Goal: Task Accomplishment & Management: Manage account settings

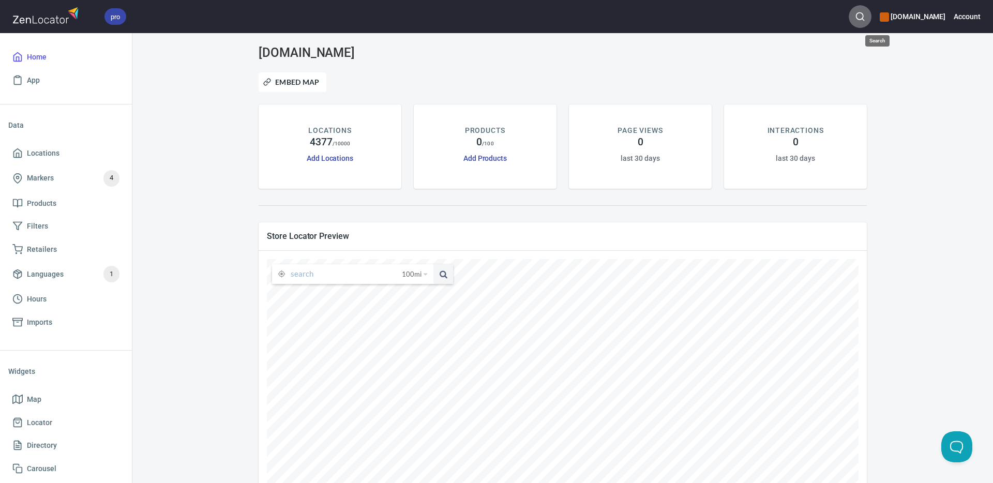
click at [866, 16] on icon "button" at bounding box center [860, 16] width 10 height 10
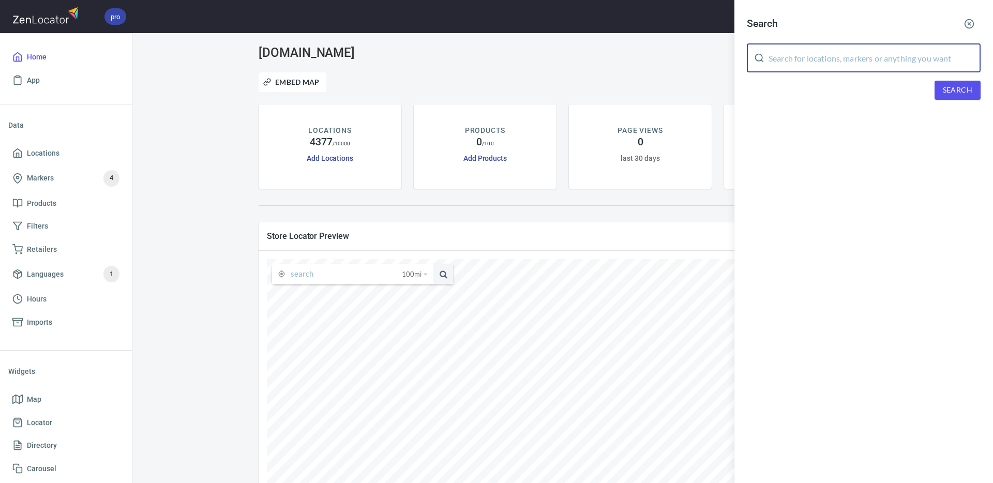
drag, startPoint x: 826, startPoint y: 58, endPoint x: 945, endPoint y: 91, distance: 123.9
click at [829, 59] on input "text" at bounding box center [875, 57] width 212 height 29
paste input "[PERSON_NAME]"
type input "[PERSON_NAME]"
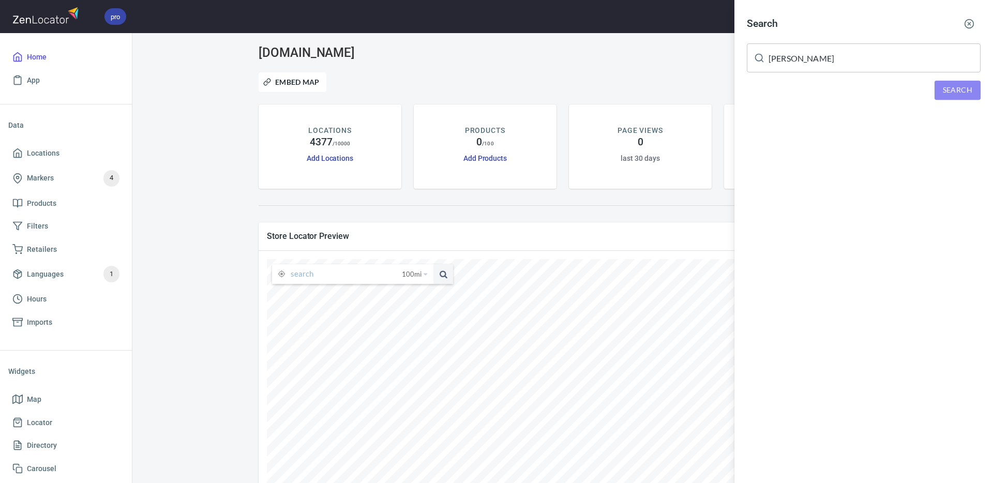
click at [960, 94] on span "Search" at bounding box center [957, 90] width 29 height 13
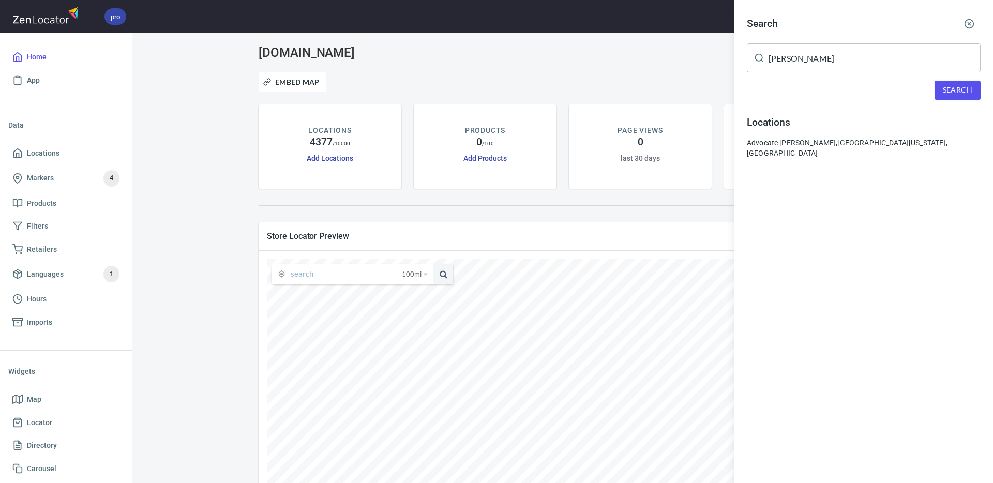
click at [884, 145] on div "Advocate [PERSON_NAME], [GEOGRAPHIC_DATA][US_STATE], [GEOGRAPHIC_DATA]" at bounding box center [864, 148] width 234 height 21
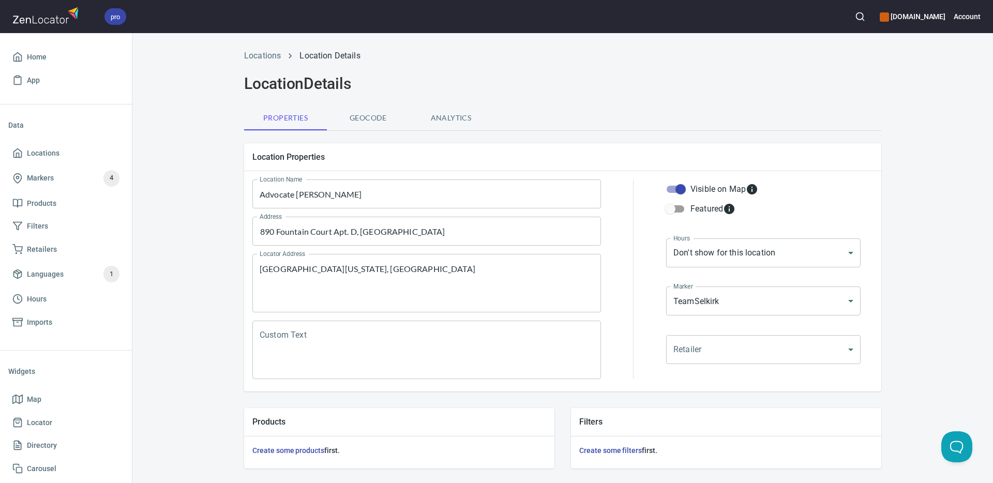
scroll to position [249, 0]
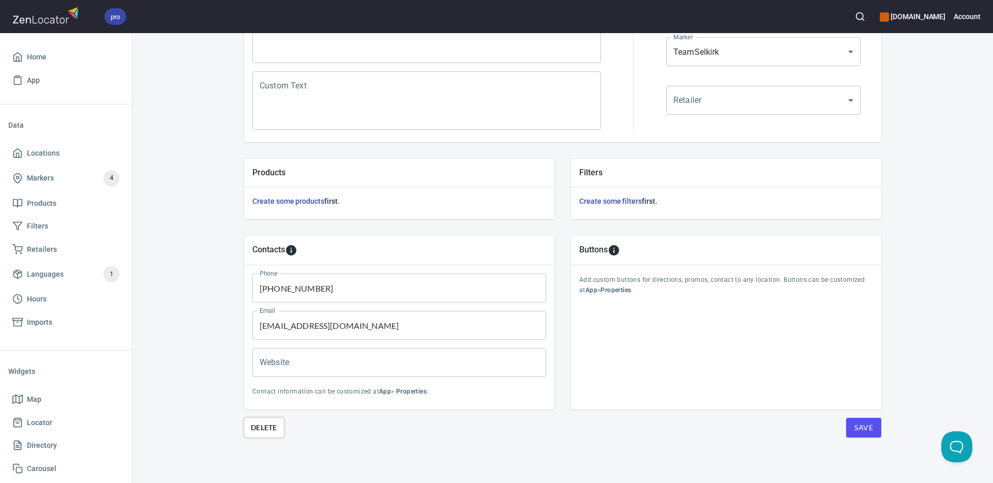
click at [269, 423] on span "Delete" at bounding box center [264, 428] width 26 height 12
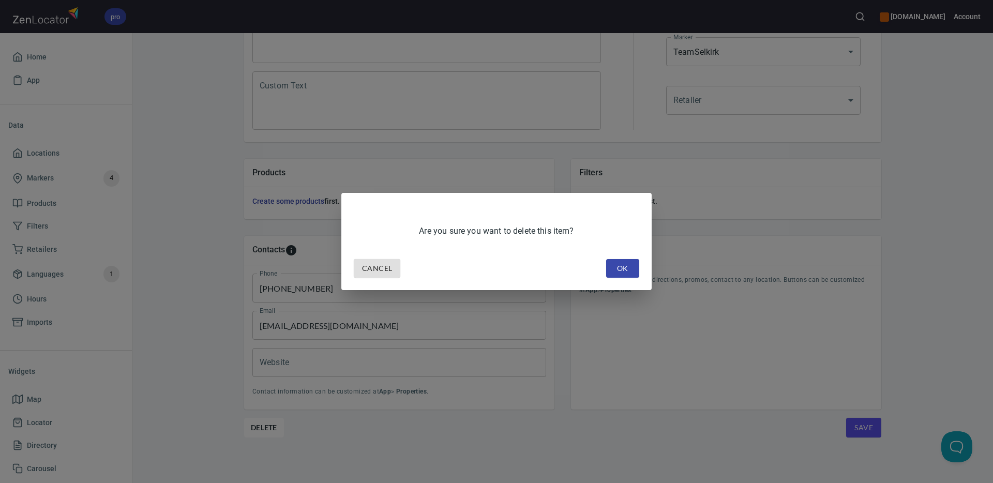
click at [629, 269] on span "OK" at bounding box center [623, 268] width 17 height 13
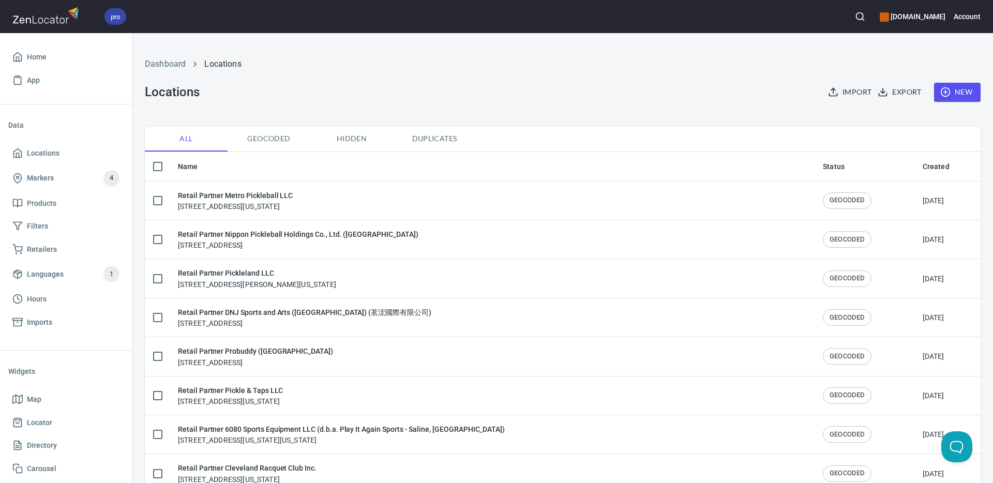
checkbox input "false"
